Goal: Task Accomplishment & Management: Use online tool/utility

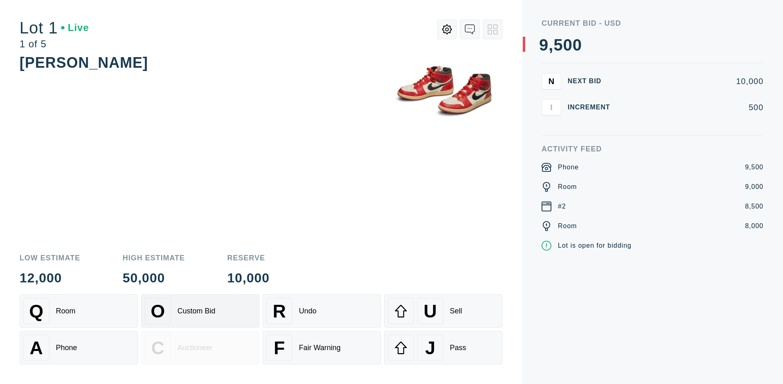
click at [200, 311] on div "Custom Bid" at bounding box center [197, 311] width 38 height 9
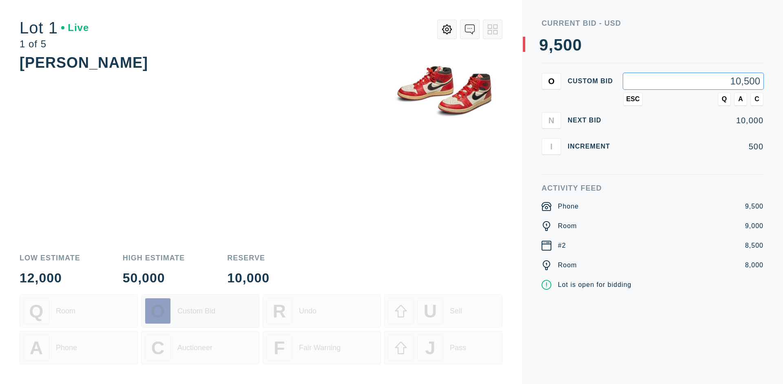
type input "10,500"
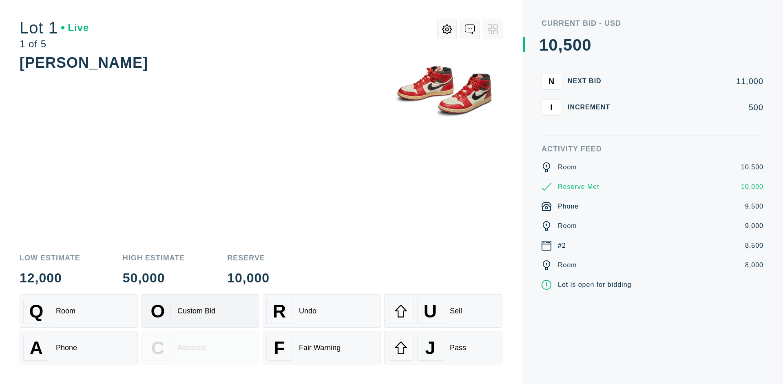
click at [200, 311] on div "Custom Bid" at bounding box center [197, 311] width 38 height 9
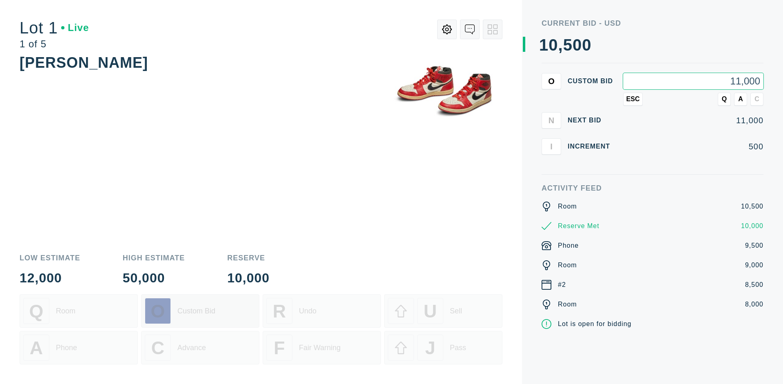
type input "11,000"
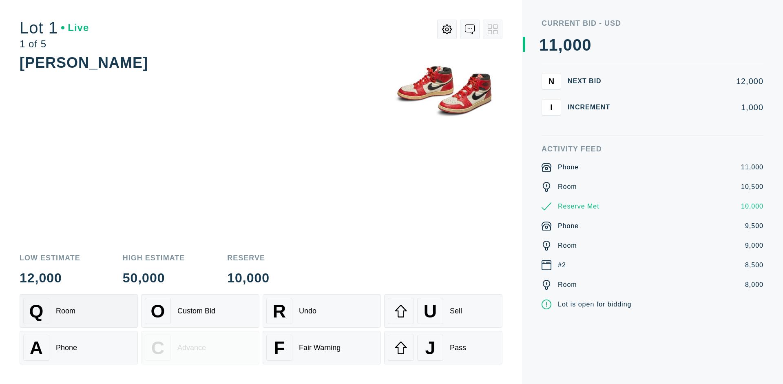
click at [79, 311] on div "Q Room" at bounding box center [78, 311] width 111 height 26
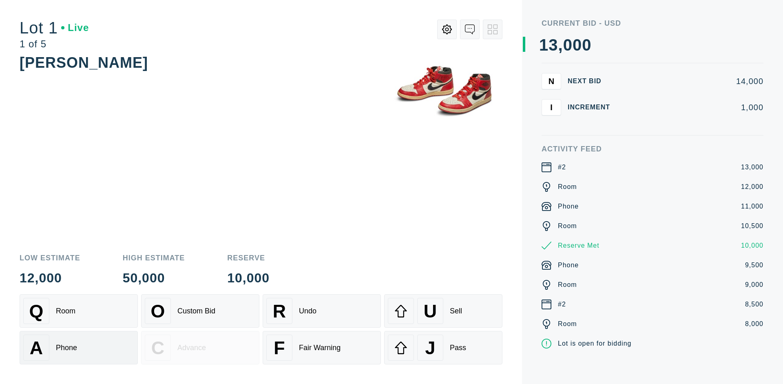
click at [79, 348] on div "A Phone" at bounding box center [78, 348] width 111 height 26
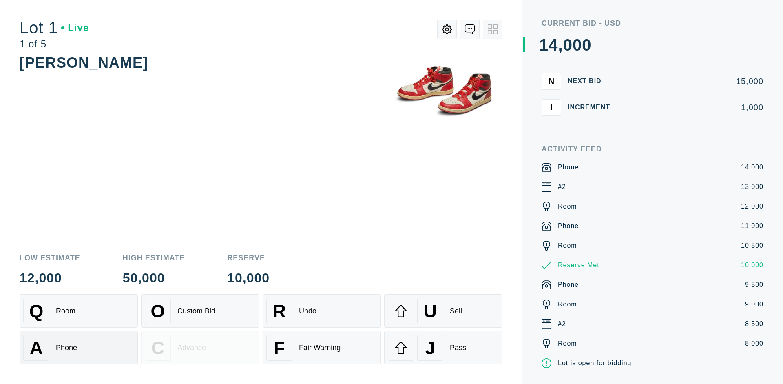
click at [79, 311] on div "Q Room" at bounding box center [78, 311] width 111 height 26
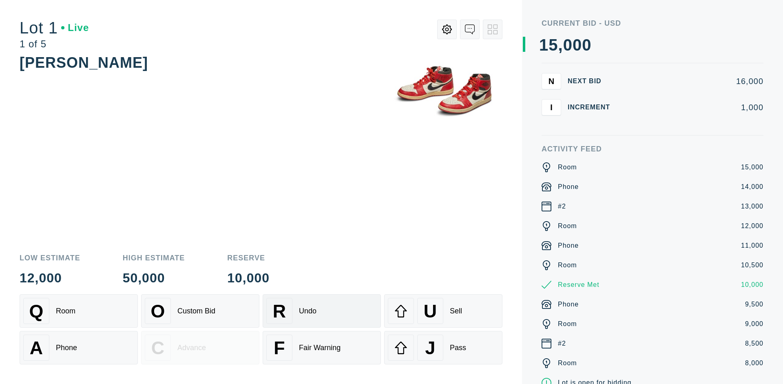
click at [322, 311] on div "R Undo" at bounding box center [321, 311] width 111 height 26
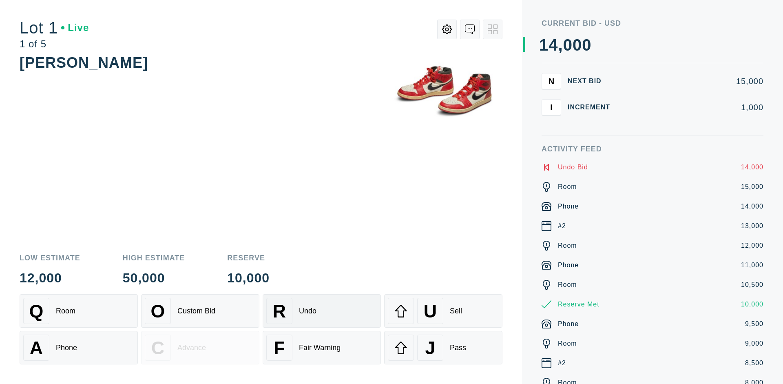
click at [79, 311] on div "Q Room" at bounding box center [78, 311] width 111 height 26
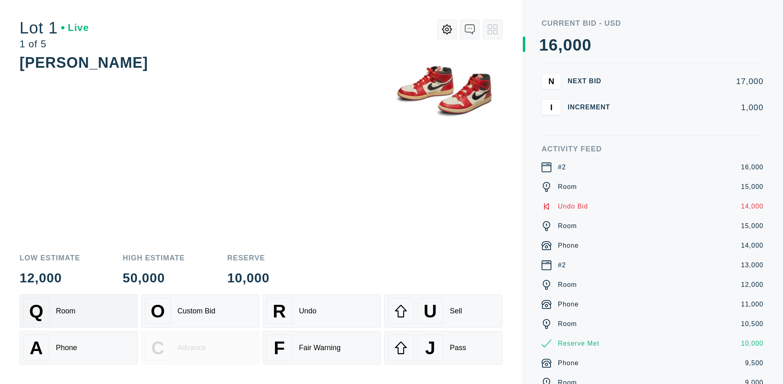
click at [79, 348] on div "A Phone" at bounding box center [78, 348] width 111 height 26
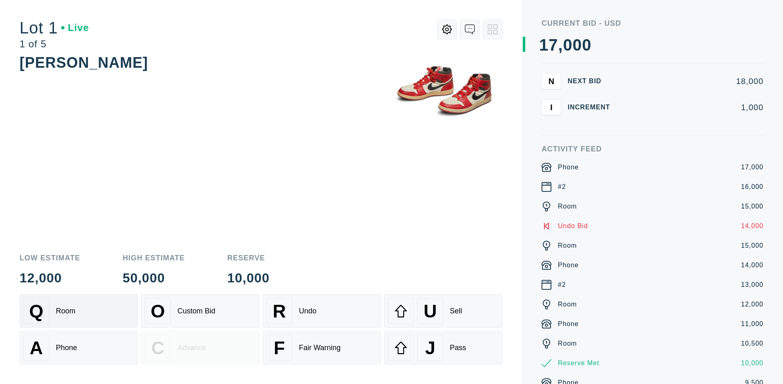
click at [79, 311] on div "Q Room" at bounding box center [78, 311] width 111 height 26
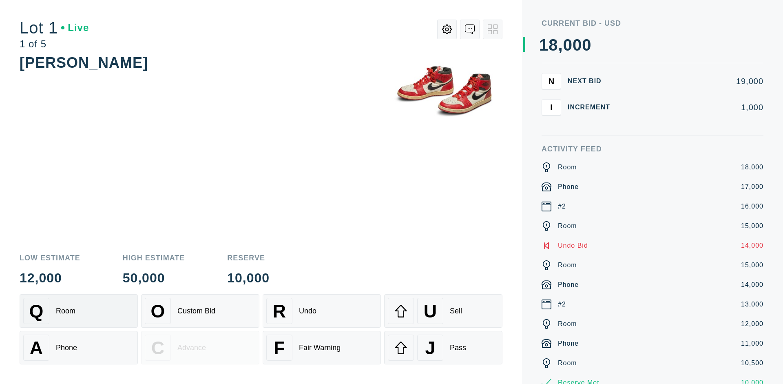
click at [322, 311] on div "R Undo" at bounding box center [321, 311] width 111 height 26
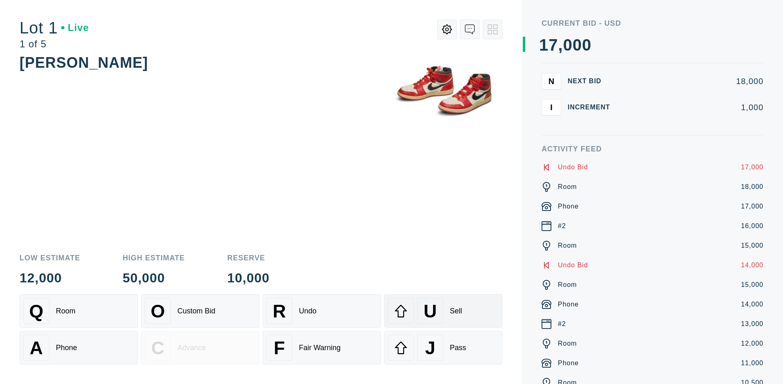
click at [444, 311] on div "U Sell" at bounding box center [443, 311] width 111 height 26
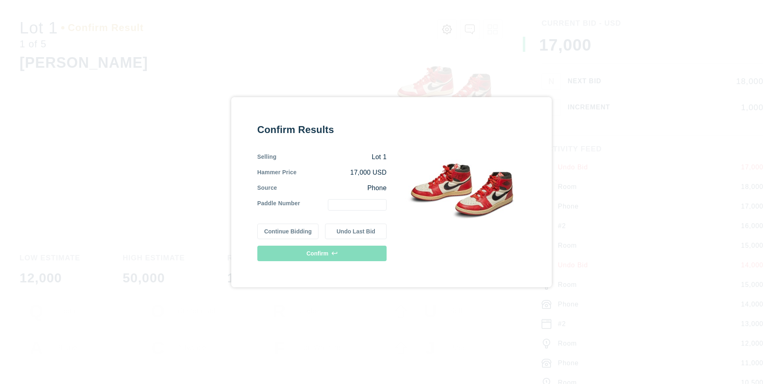
click at [288, 231] on button "Continue Bidding" at bounding box center [288, 232] width 62 height 16
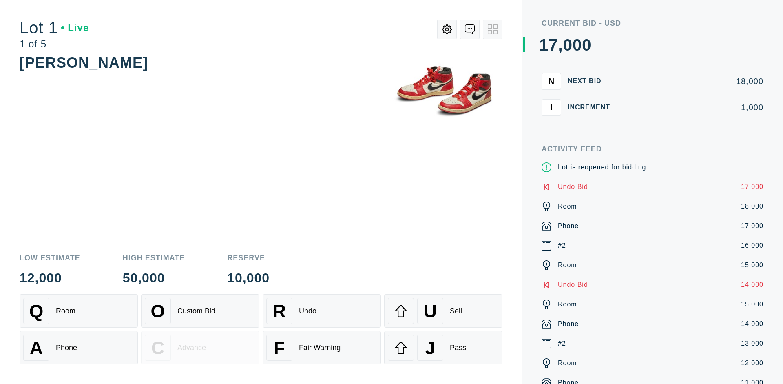
click at [444, 311] on div "U Sell" at bounding box center [443, 311] width 111 height 26
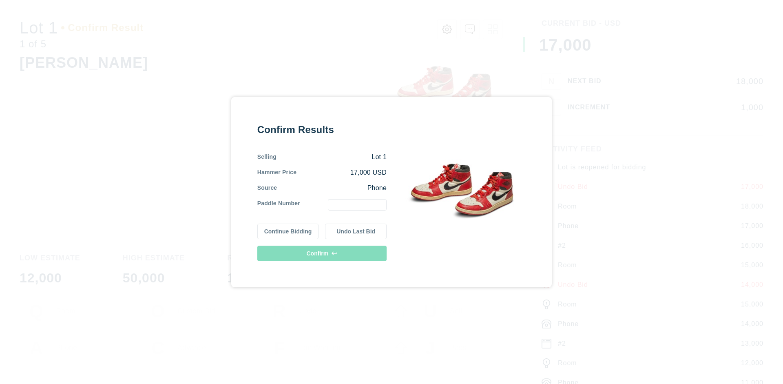
click at [356, 231] on button "Undo Last Bid" at bounding box center [356, 232] width 62 height 16
click at [288, 231] on button "Continue Bidding" at bounding box center [288, 232] width 62 height 16
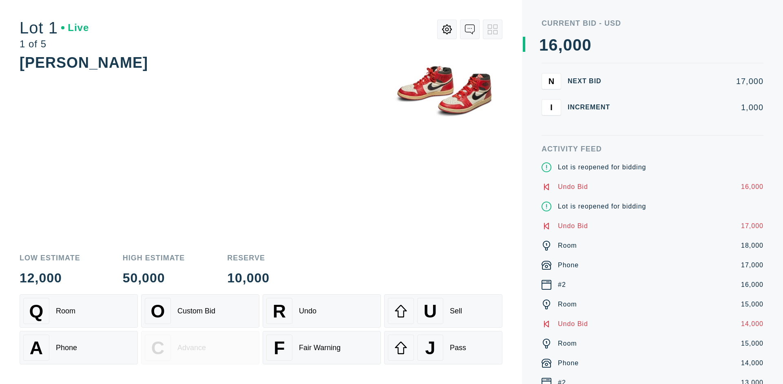
click at [444, 348] on div "J Pass" at bounding box center [443, 348] width 111 height 26
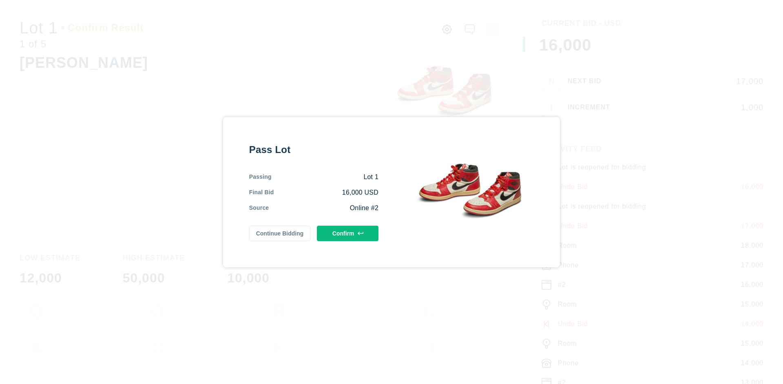
click at [348, 233] on button "Confirm" at bounding box center [348, 234] width 62 height 16
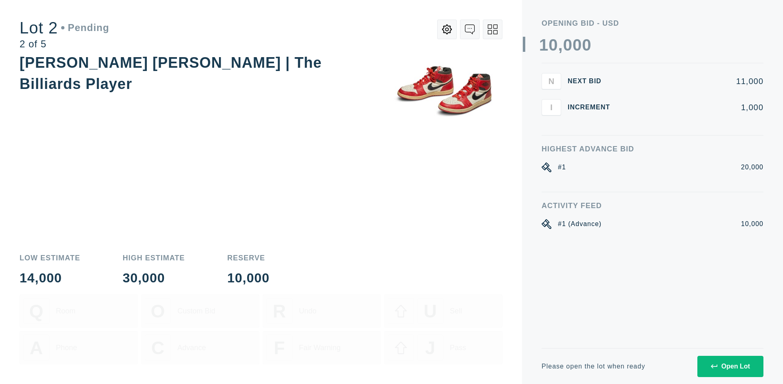
click at [730, 366] on div "Open Lot" at bounding box center [730, 366] width 39 height 7
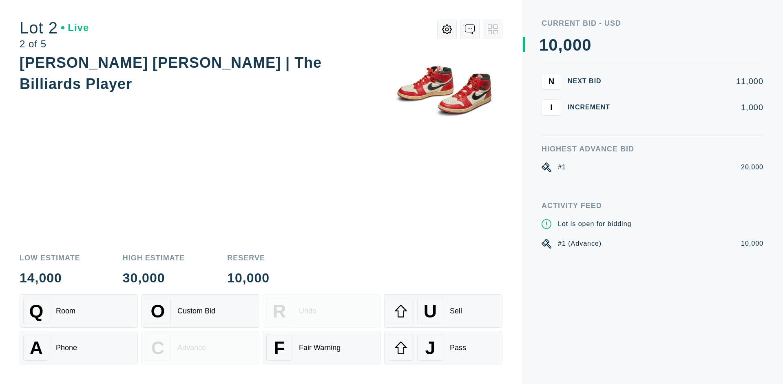
click at [79, 311] on div "Q Room" at bounding box center [78, 311] width 111 height 26
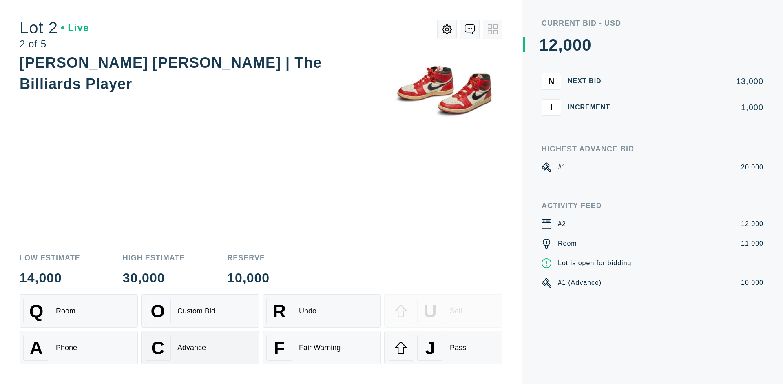
click at [200, 348] on div "Advance" at bounding box center [192, 348] width 29 height 9
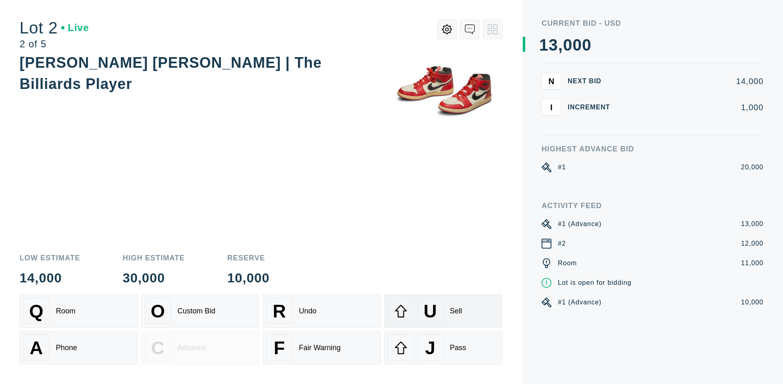
click at [444, 311] on div "U Sell" at bounding box center [443, 311] width 111 height 26
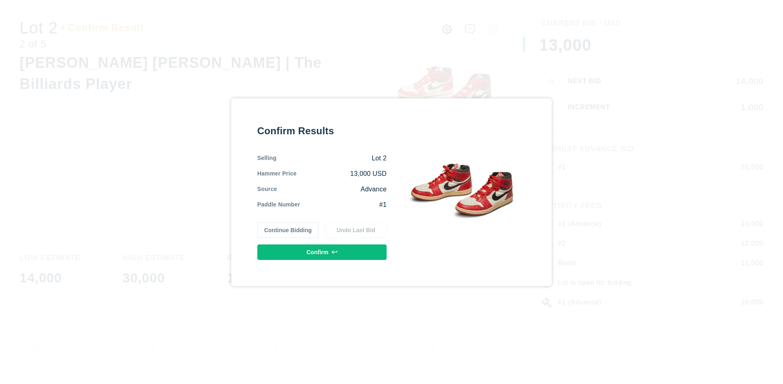
click at [322, 252] on button "Confirm" at bounding box center [321, 252] width 129 height 16
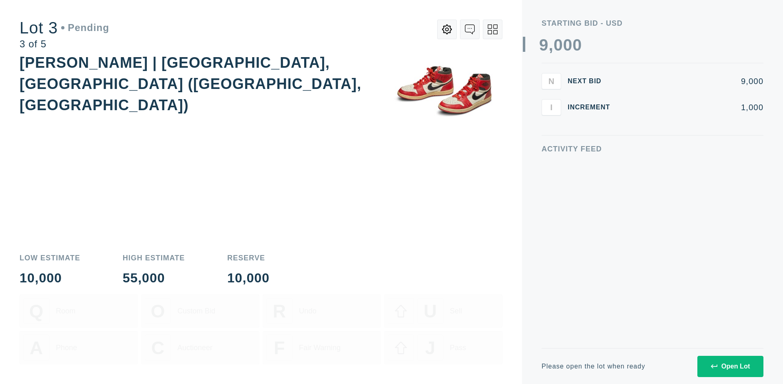
click at [730, 366] on div "Open Lot" at bounding box center [730, 366] width 39 height 7
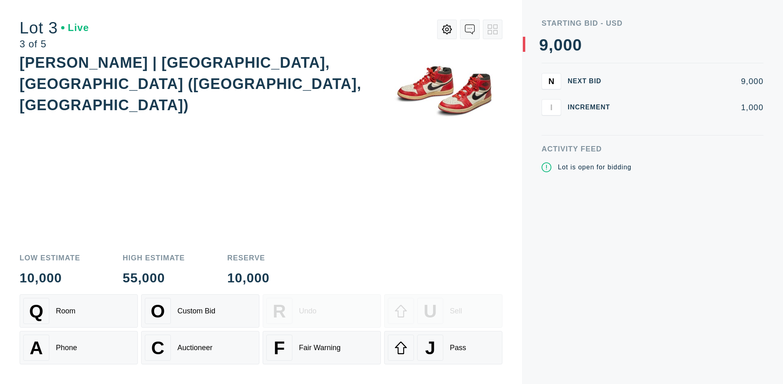
click at [444, 348] on div "J Pass" at bounding box center [443, 348] width 111 height 26
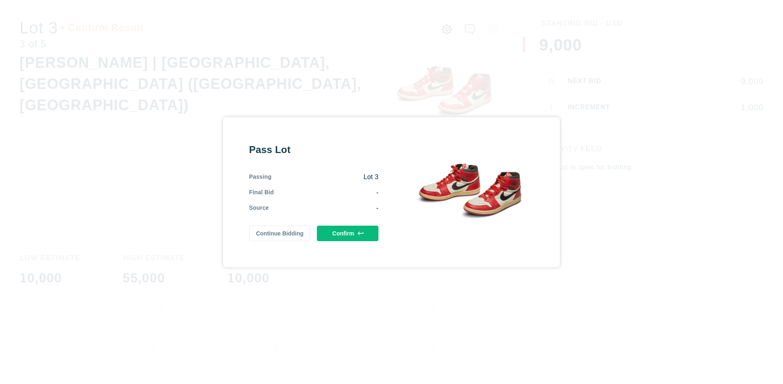
click at [348, 233] on button "Confirm" at bounding box center [348, 234] width 62 height 16
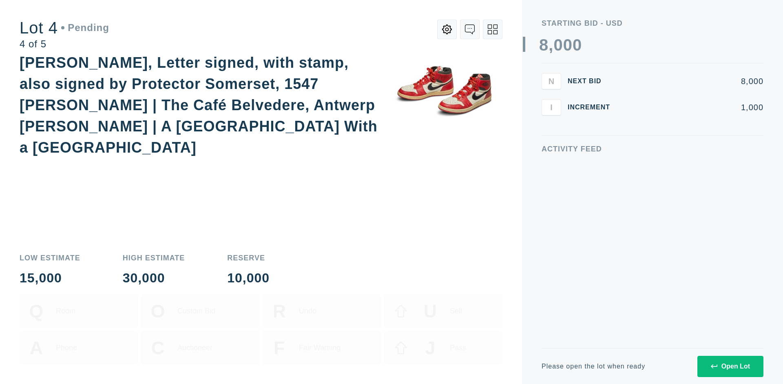
click at [730, 366] on div "Open Lot" at bounding box center [730, 366] width 39 height 7
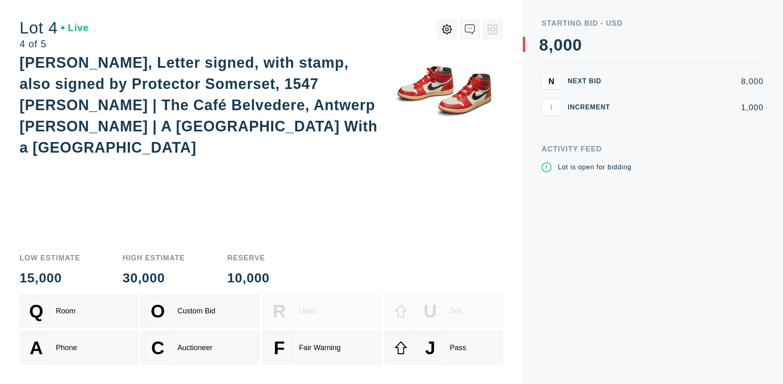
click at [79, 311] on div "Q Room" at bounding box center [78, 311] width 111 height 26
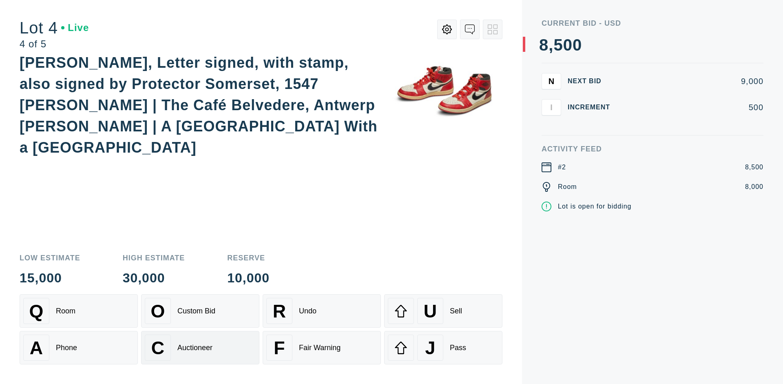
click at [200, 348] on div "Auctioneer" at bounding box center [195, 348] width 35 height 9
click at [444, 348] on div "J Pass" at bounding box center [443, 348] width 111 height 26
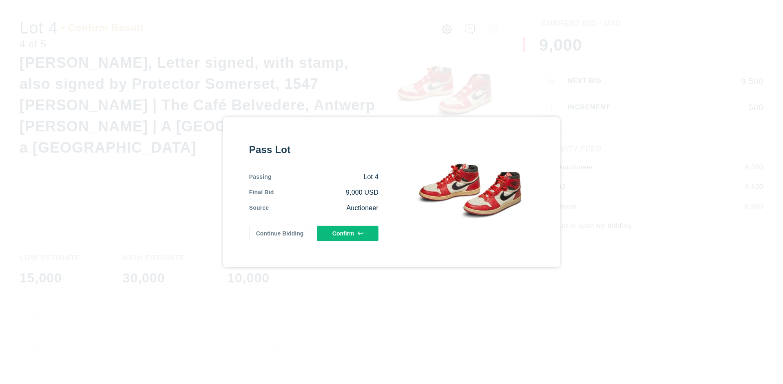
click at [348, 233] on button "Confirm" at bounding box center [348, 234] width 62 height 16
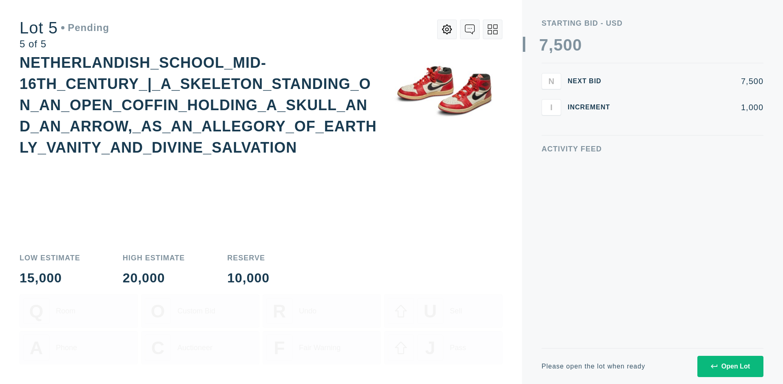
click at [730, 366] on div "Open Lot" at bounding box center [730, 366] width 39 height 7
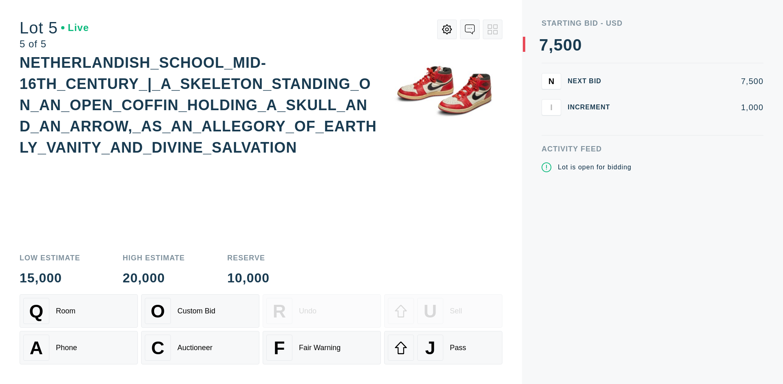
click at [79, 311] on div "Q Room" at bounding box center [78, 311] width 111 height 26
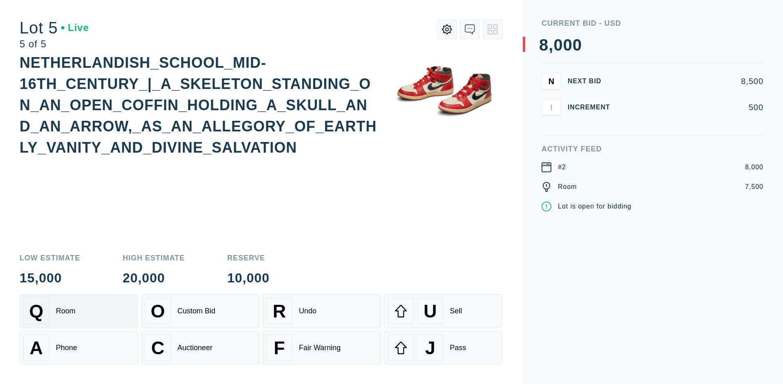
click at [79, 311] on div "Q Room" at bounding box center [78, 311] width 111 height 26
click at [444, 311] on div "U Sell" at bounding box center [443, 311] width 111 height 26
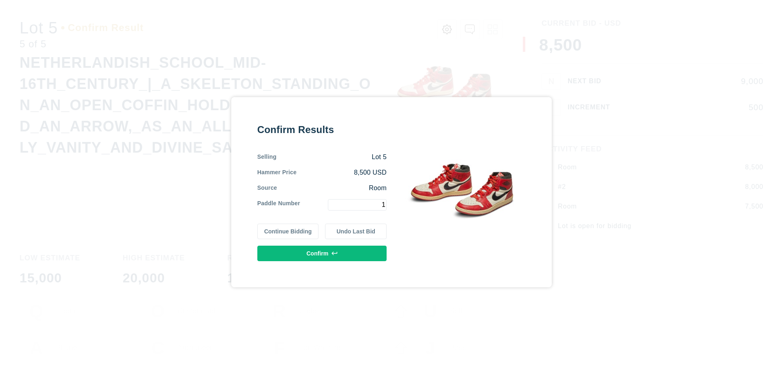
type input "1"
click at [322, 253] on button "Confirm" at bounding box center [321, 254] width 129 height 16
